Goal: Task Accomplishment & Management: Complete application form

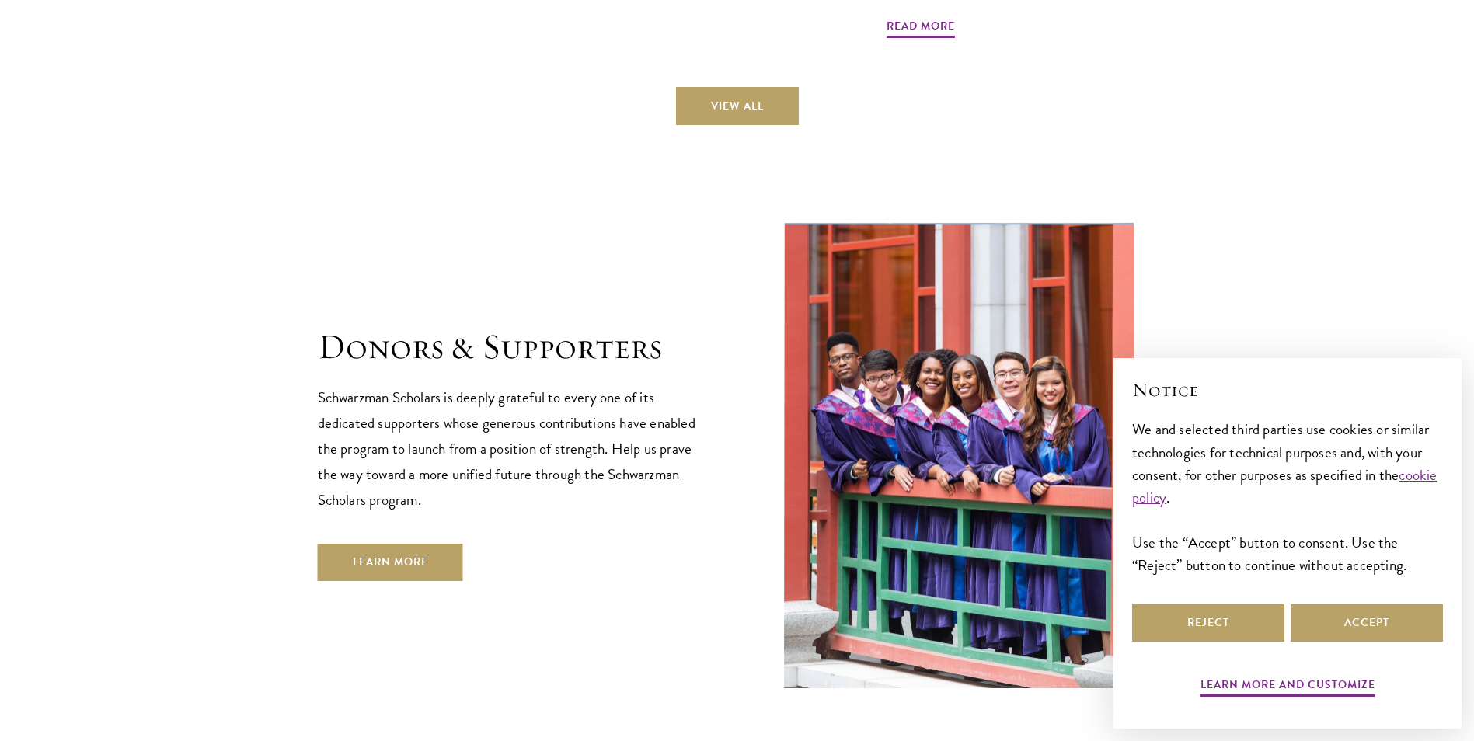
scroll to position [4594, 0]
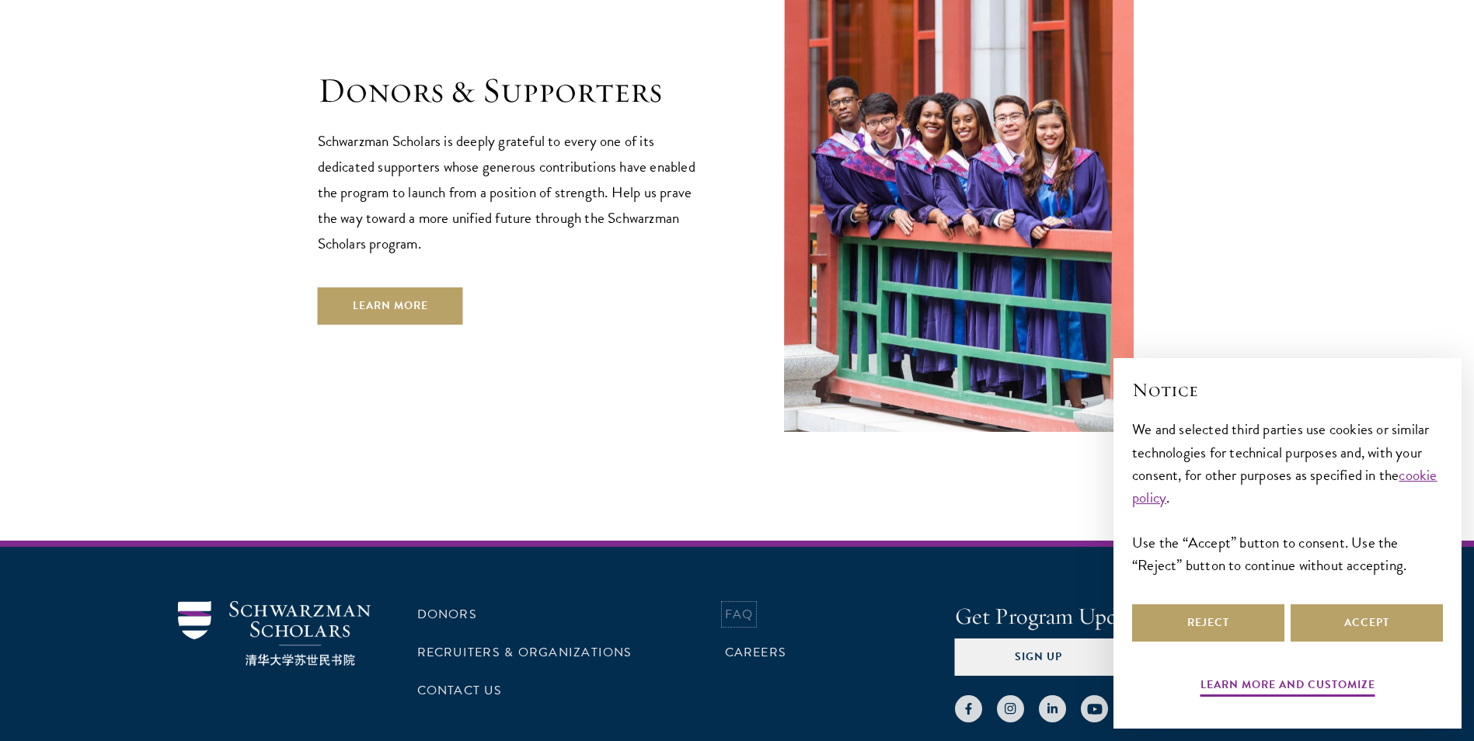
click at [742, 605] on link "FAQ" at bounding box center [739, 614] width 29 height 19
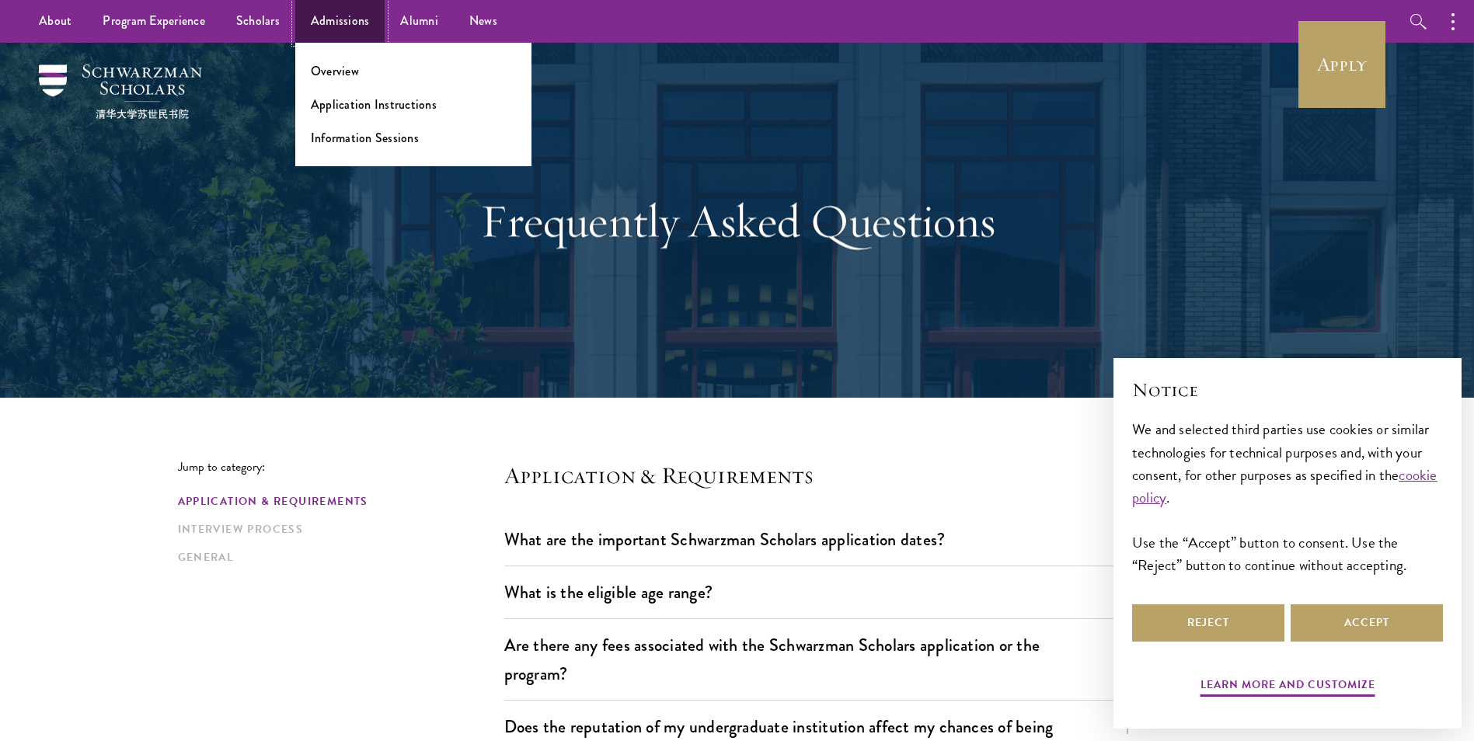
click at [349, 23] on link "Admissions" at bounding box center [340, 21] width 90 height 43
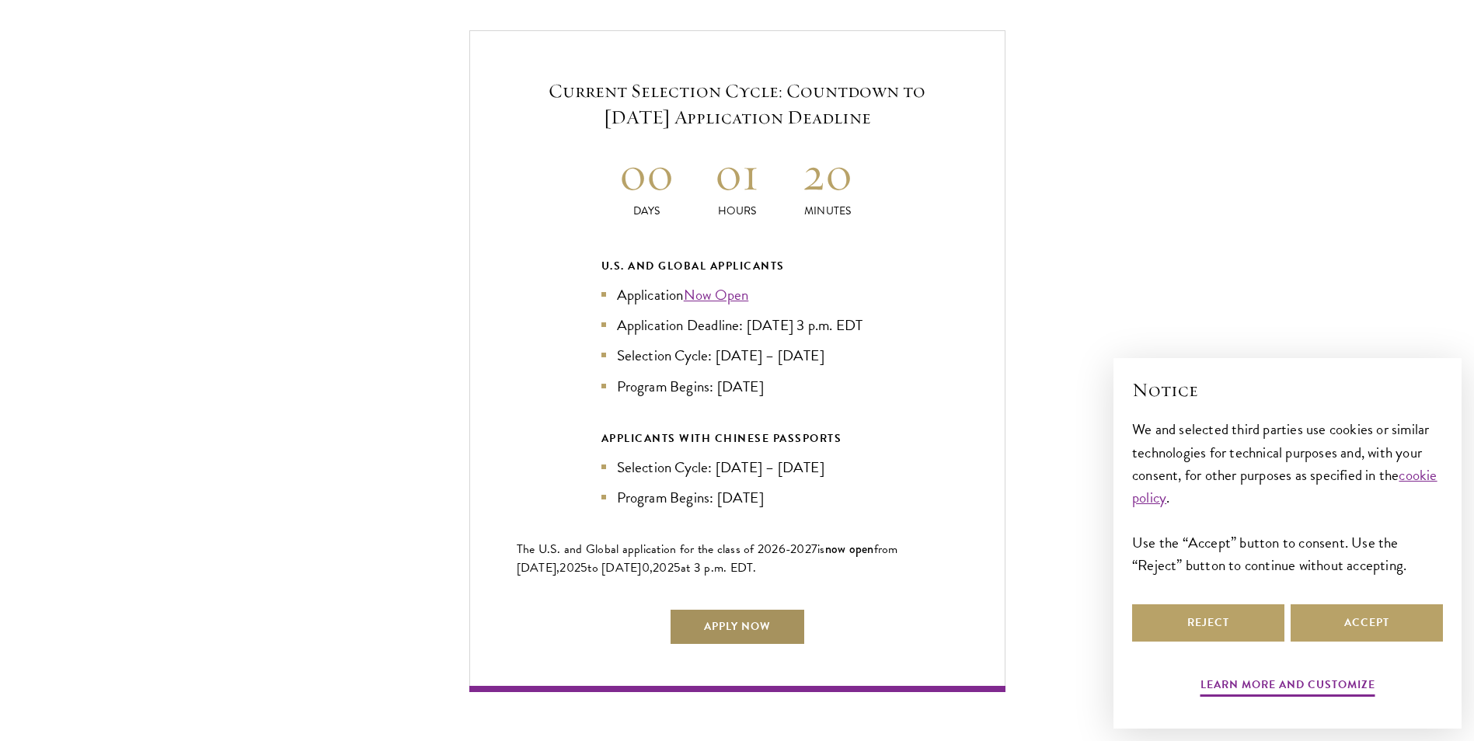
click at [715, 646] on link "Apply Now" at bounding box center [737, 626] width 137 height 37
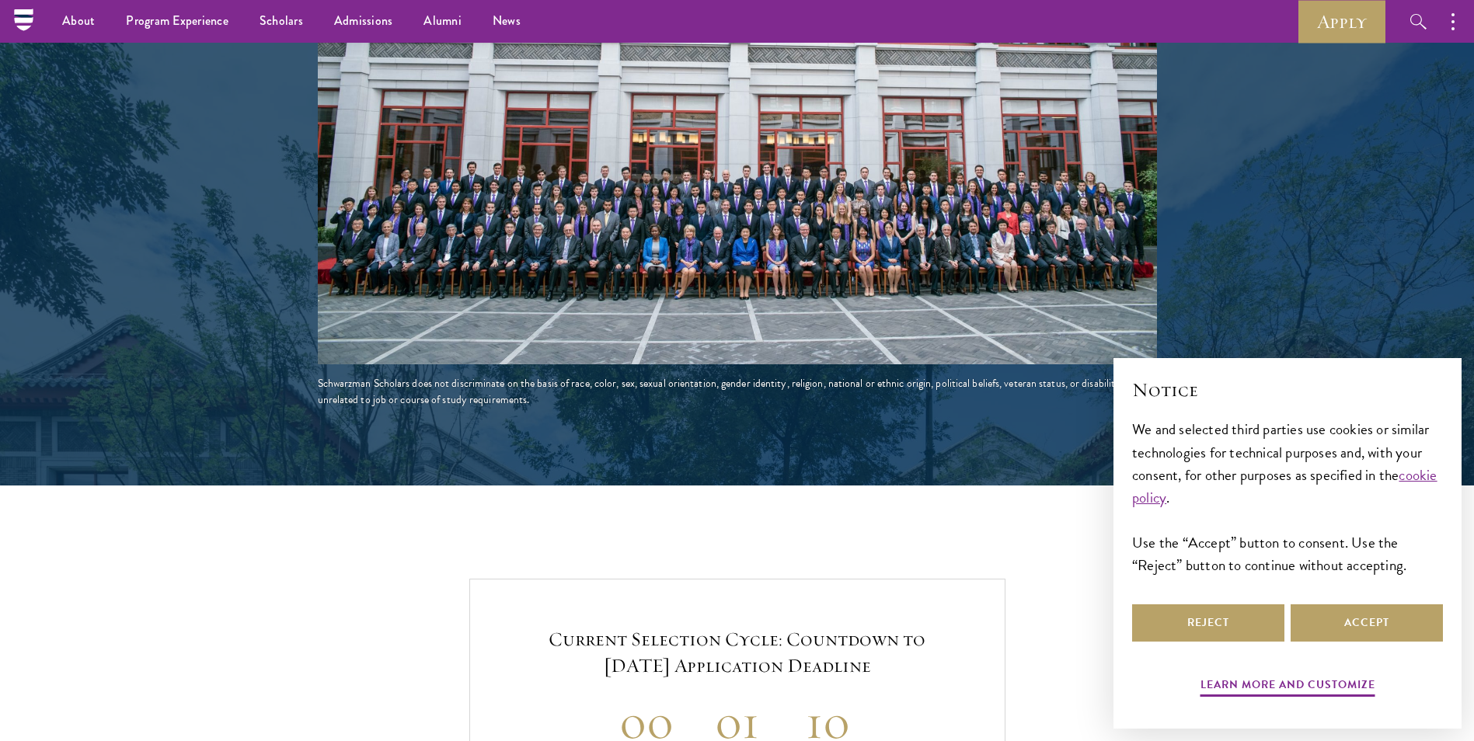
scroll to position [2486, 0]
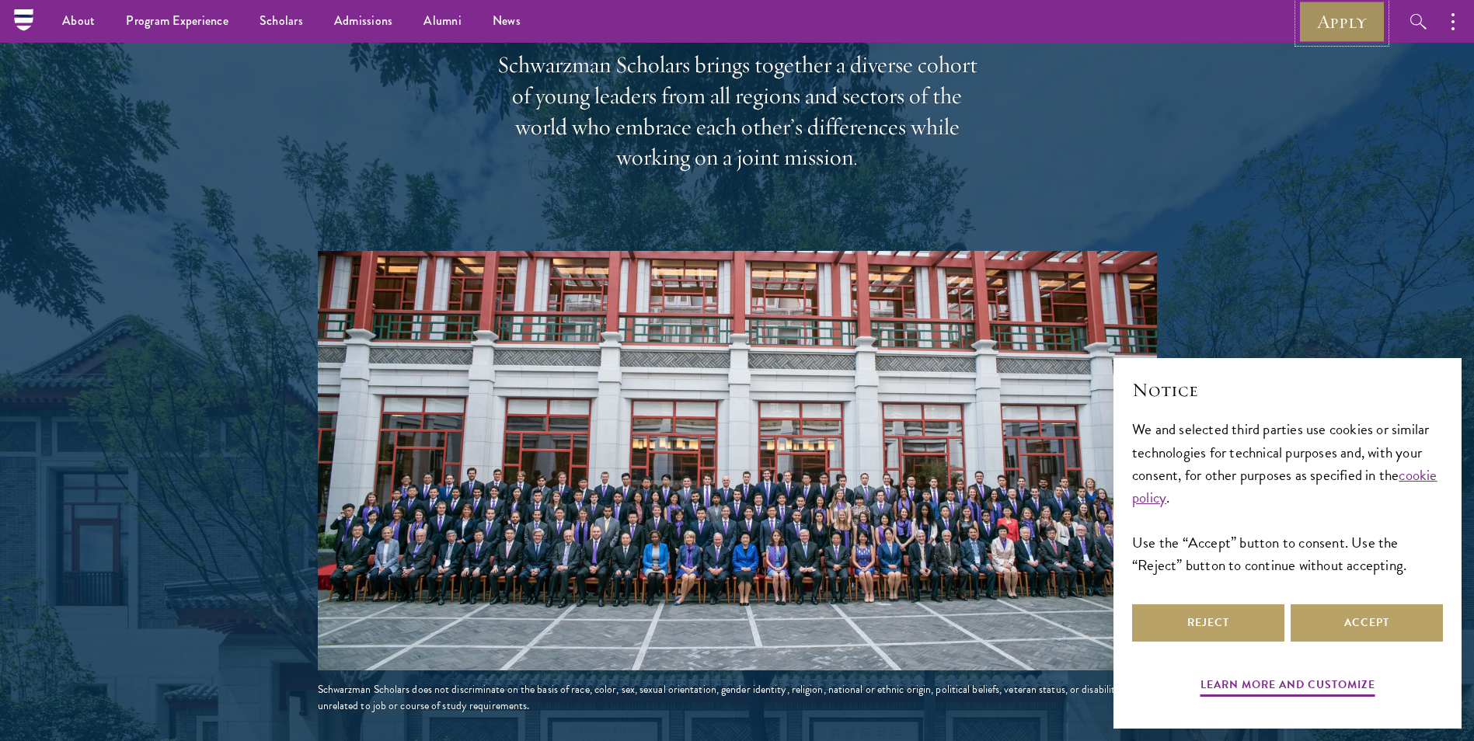
click at [1342, 19] on link "Apply" at bounding box center [1341, 21] width 87 height 43
